Goal: Transaction & Acquisition: Register for event/course

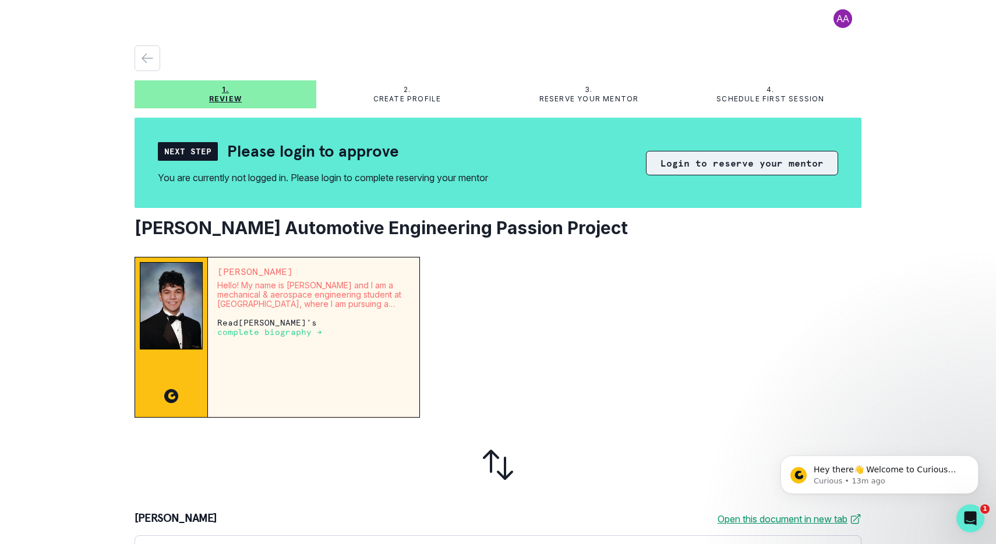
click at [713, 165] on button "Login to reserve your mentor" at bounding box center [742, 163] width 192 height 24
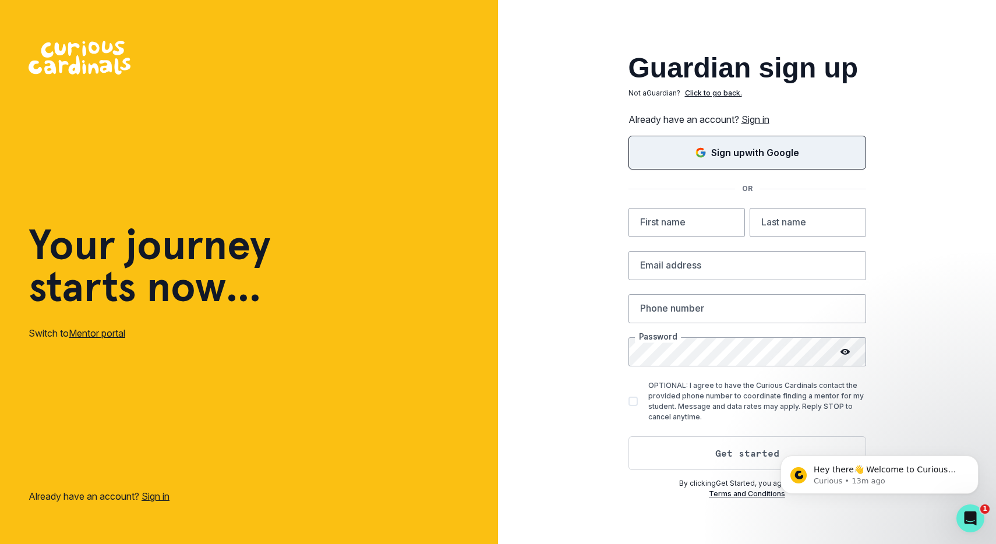
click at [728, 155] on p "Sign up with Google" at bounding box center [755, 153] width 88 height 14
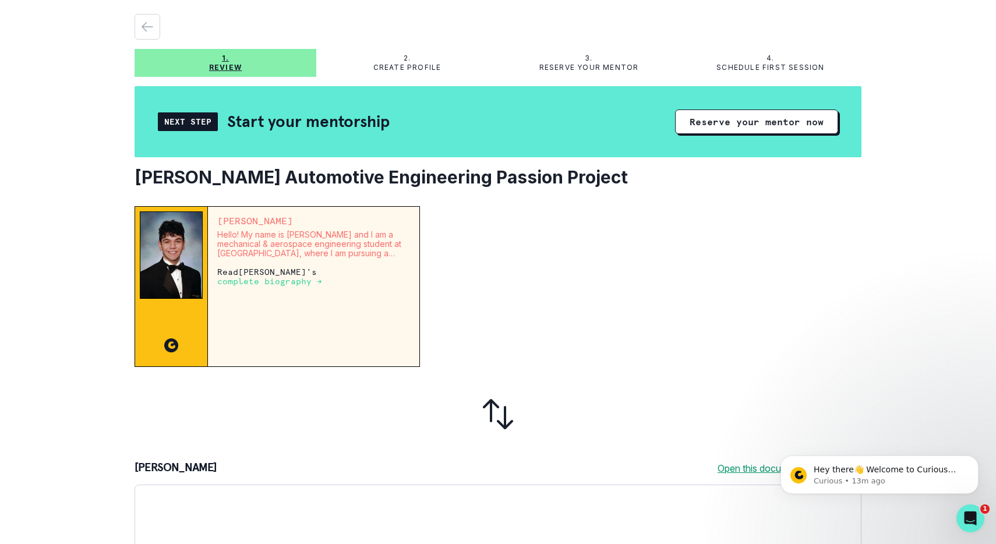
scroll to position [33, 0]
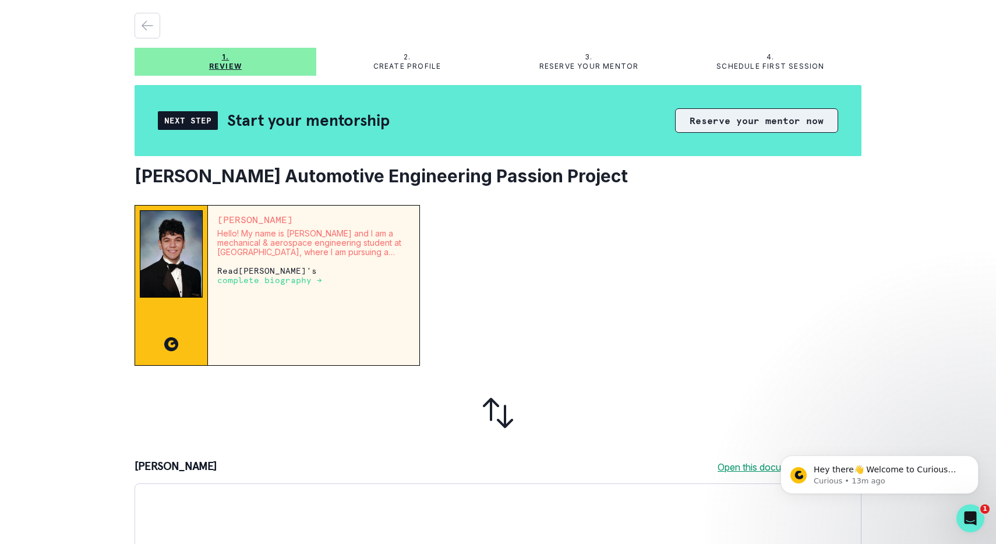
click at [767, 119] on button "Reserve your mentor now" at bounding box center [756, 120] width 163 height 24
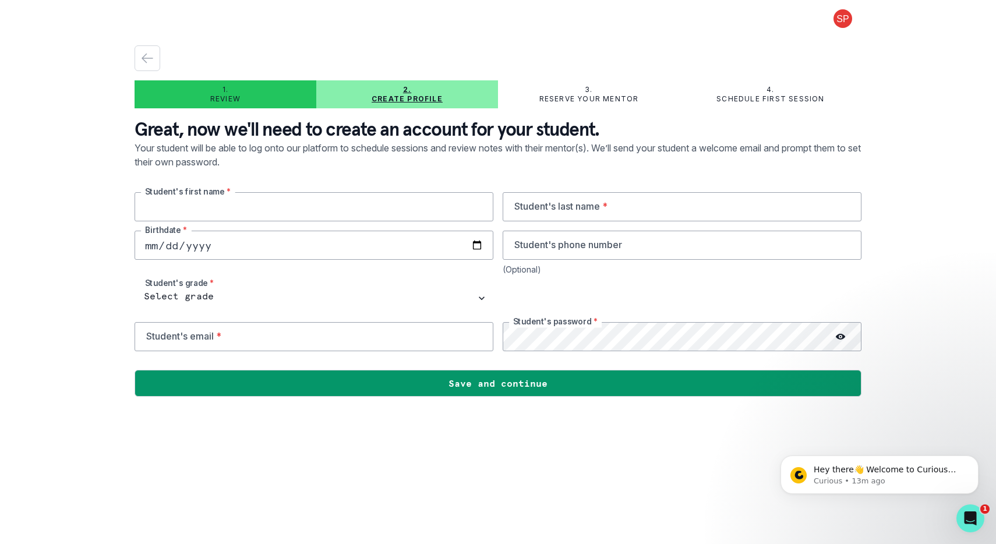
click at [266, 198] on input "text" at bounding box center [314, 206] width 359 height 29
type input "[PERSON_NAME]"
click at [228, 246] on input "date" at bounding box center [314, 245] width 359 height 29
click at [179, 244] on input "date" at bounding box center [314, 245] width 359 height 29
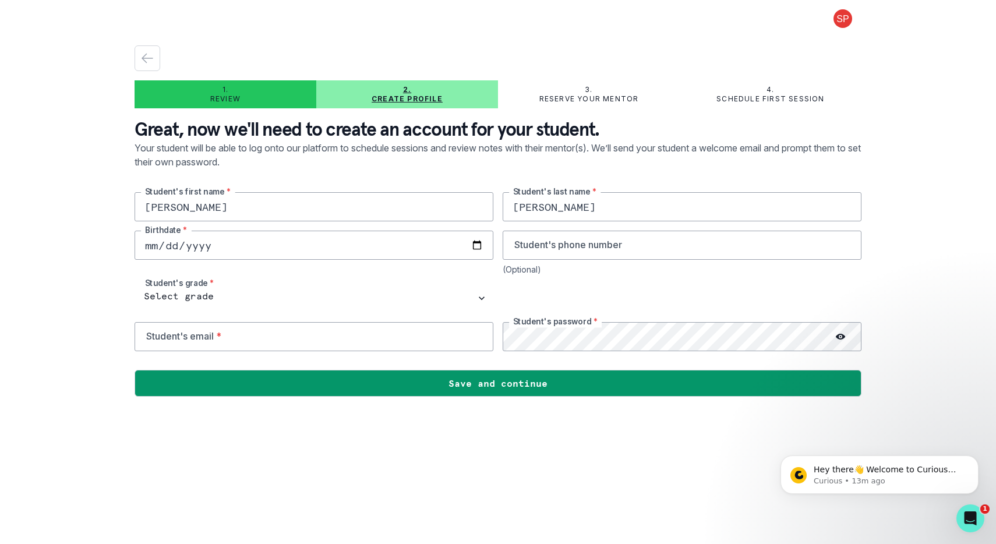
click at [207, 247] on input "date" at bounding box center [314, 245] width 359 height 29
type input "[DATE]"
click at [564, 245] on input "tel" at bounding box center [682, 245] width 359 height 29
type input "[EMAIL_ADDRESS][DOMAIN_NAME]"
click at [565, 242] on input "tel" at bounding box center [682, 245] width 359 height 29
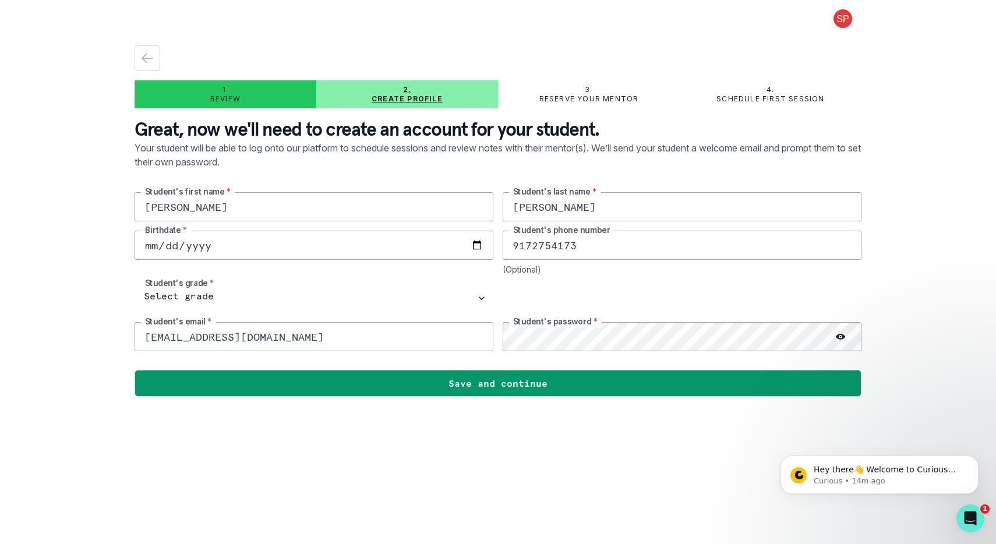
type input "9172754173"
click at [843, 336] on icon at bounding box center [840, 337] width 9 height 6
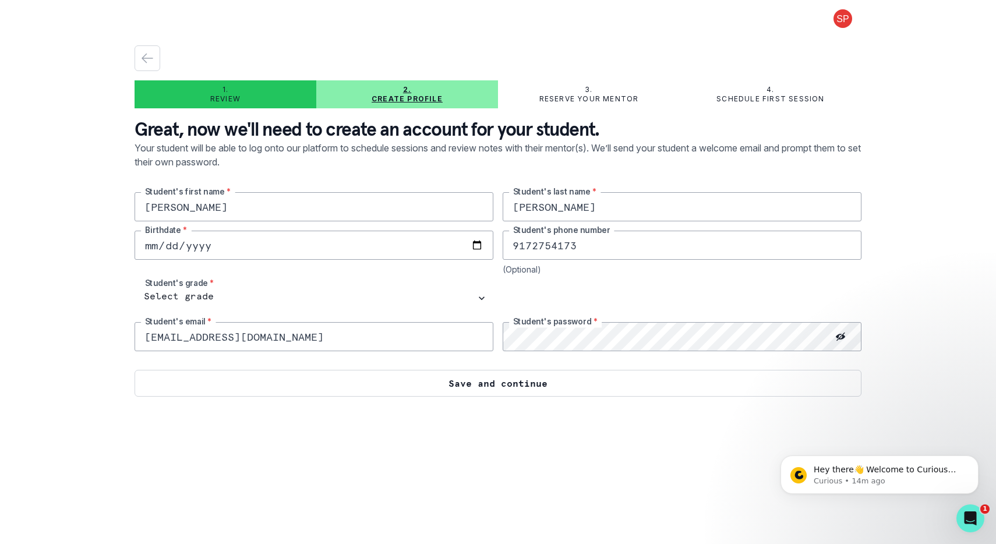
click at [668, 379] on button "Save and continue" at bounding box center [498, 383] width 727 height 27
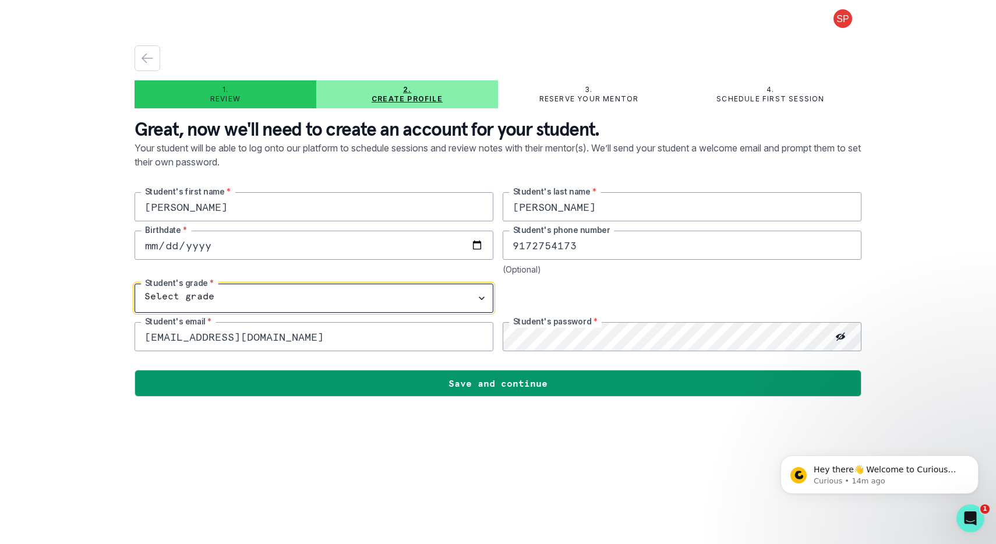
select select "8th Grade"
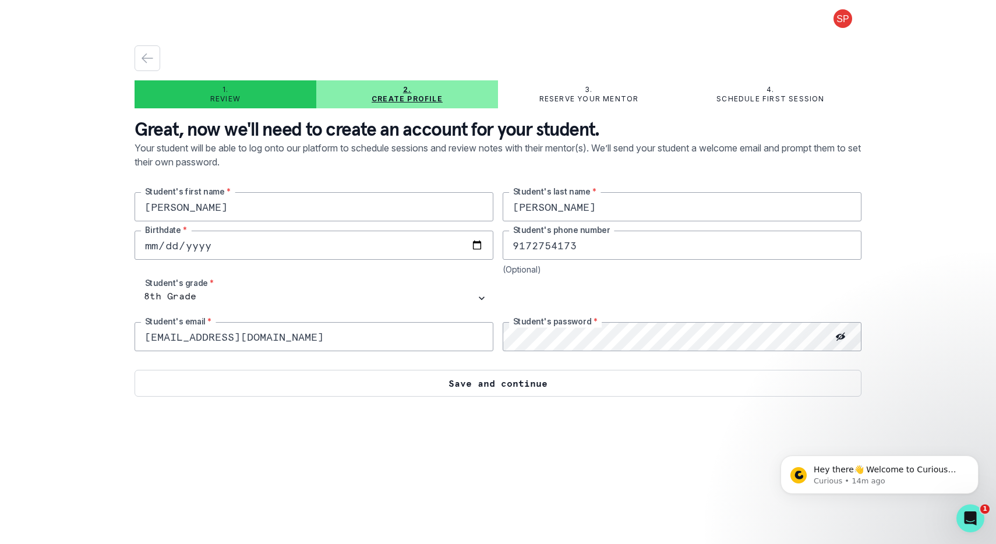
click at [498, 389] on button "Save and continue" at bounding box center [498, 383] width 727 height 27
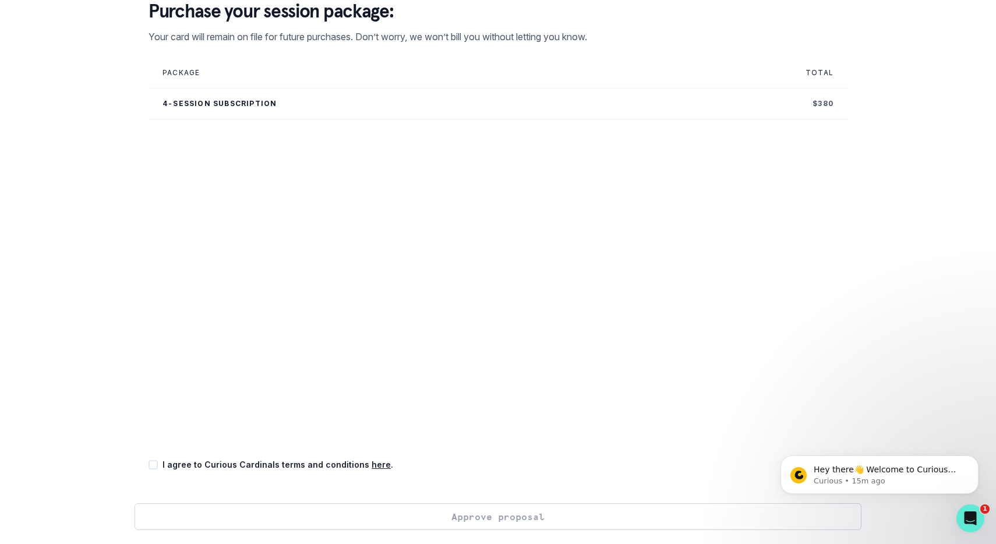
scroll to position [132, 0]
click at [151, 463] on span at bounding box center [153, 464] width 9 height 9
click at [149, 465] on input "checkbox" at bounding box center [148, 465] width 1 height 1
checkbox input "true"
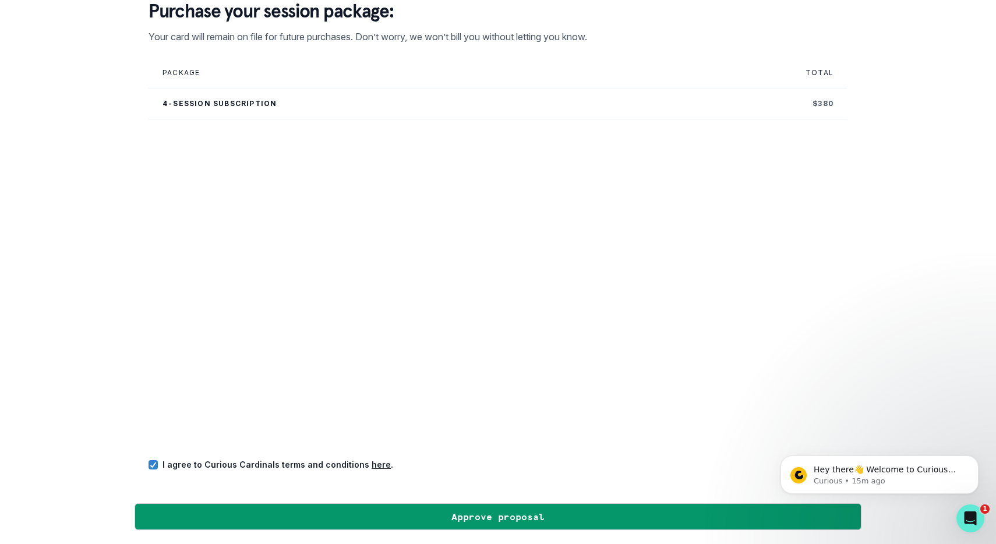
scroll to position [0, 0]
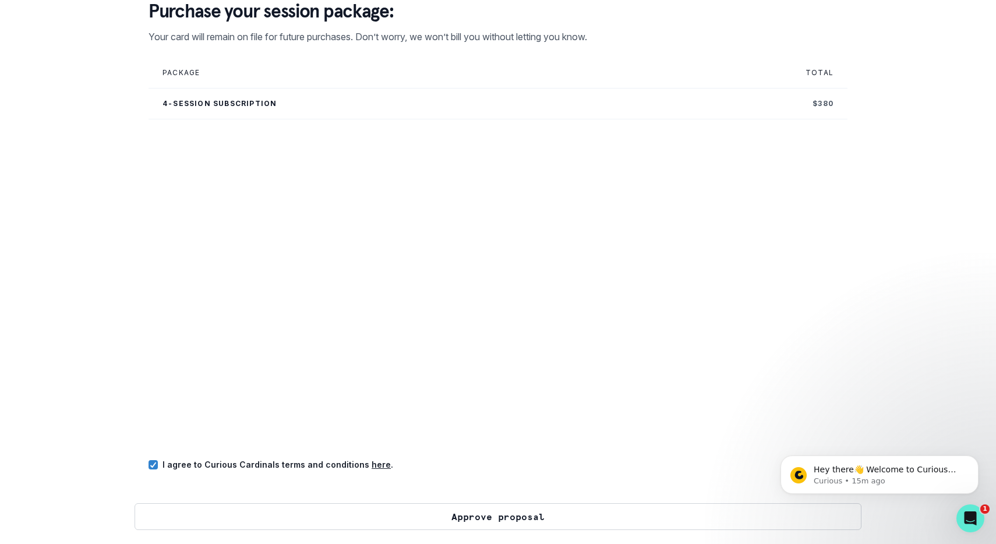
click at [496, 517] on button "Approve proposal" at bounding box center [498, 516] width 727 height 27
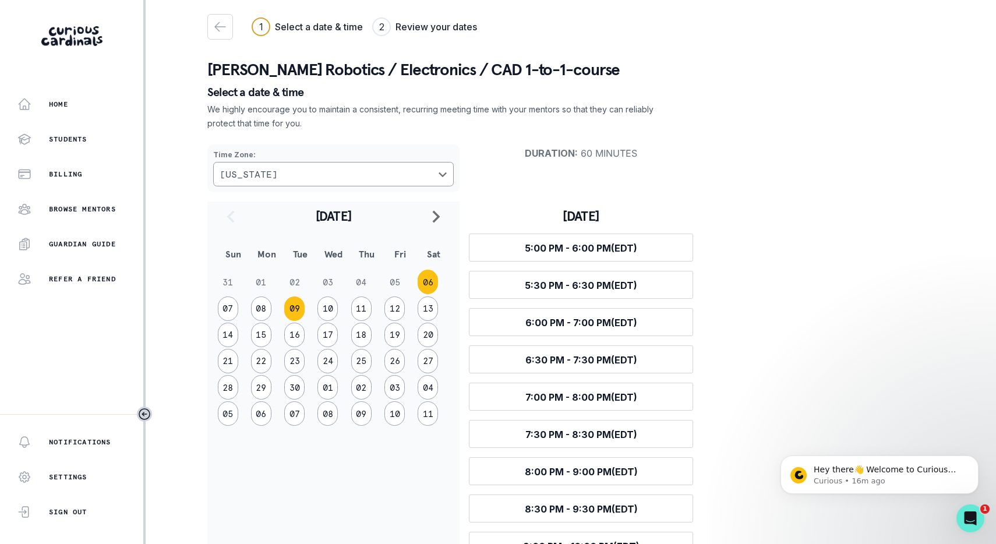
click at [295, 311] on button "09" at bounding box center [294, 309] width 20 height 24
click at [535, 361] on span "5:30 PM - 6:30 PM (EDT)" at bounding box center [581, 360] width 112 height 12
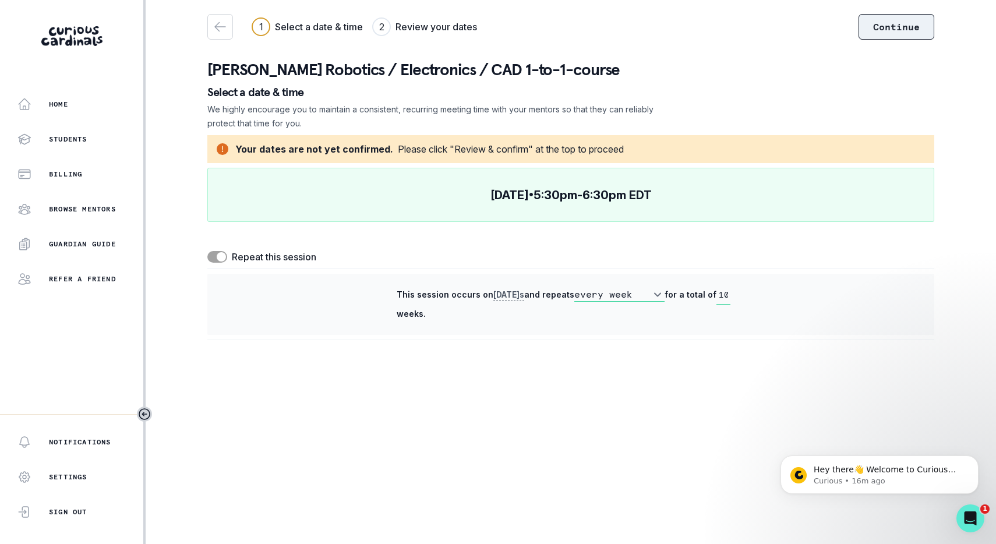
click at [901, 30] on button "Continue" at bounding box center [897, 27] width 76 height 26
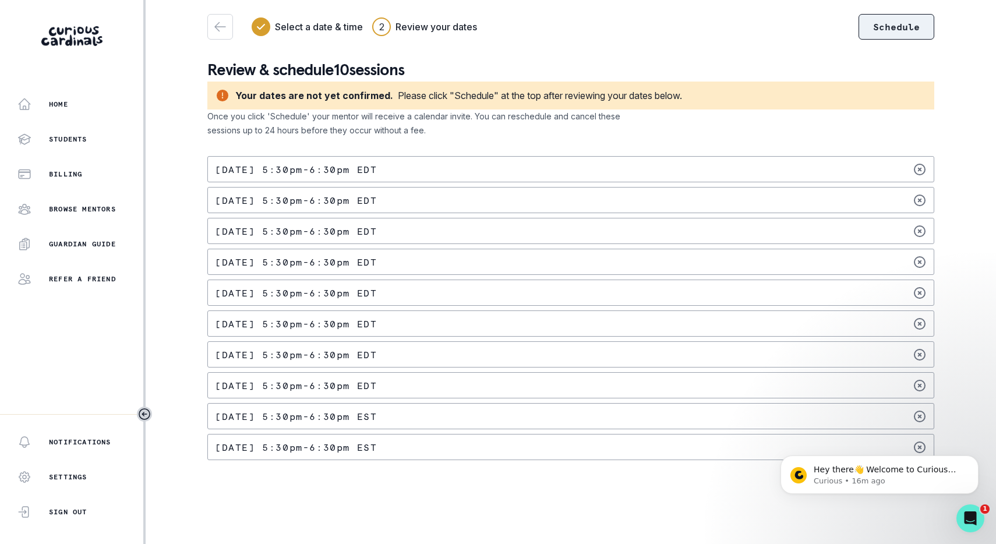
click at [892, 29] on button "Schedule" at bounding box center [897, 27] width 76 height 26
